Goal: Task Accomplishment & Management: Use online tool/utility

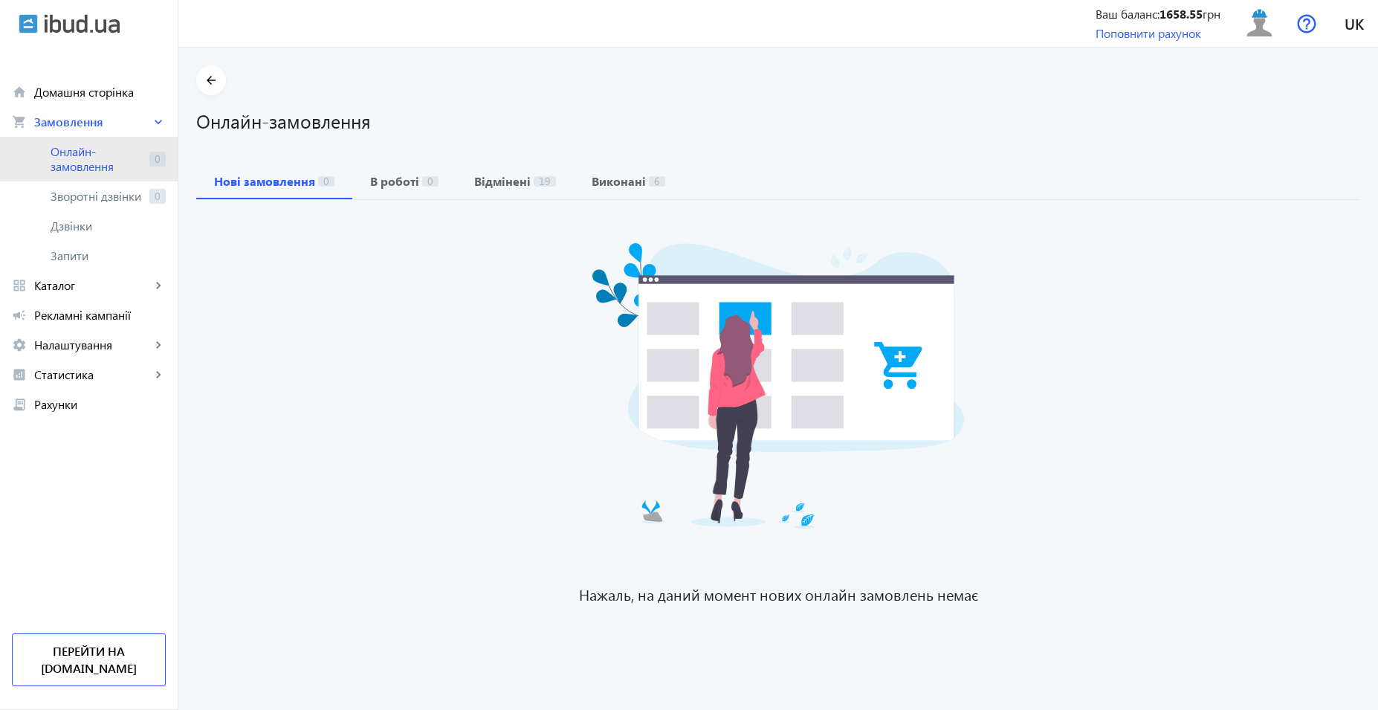
click at [90, 151] on span "Онлайн-замовлення" at bounding box center [97, 159] width 93 height 30
click at [112, 148] on span "Онлайн-замовлення" at bounding box center [97, 159] width 93 height 30
